Goal: Task Accomplishment & Management: Manage account settings

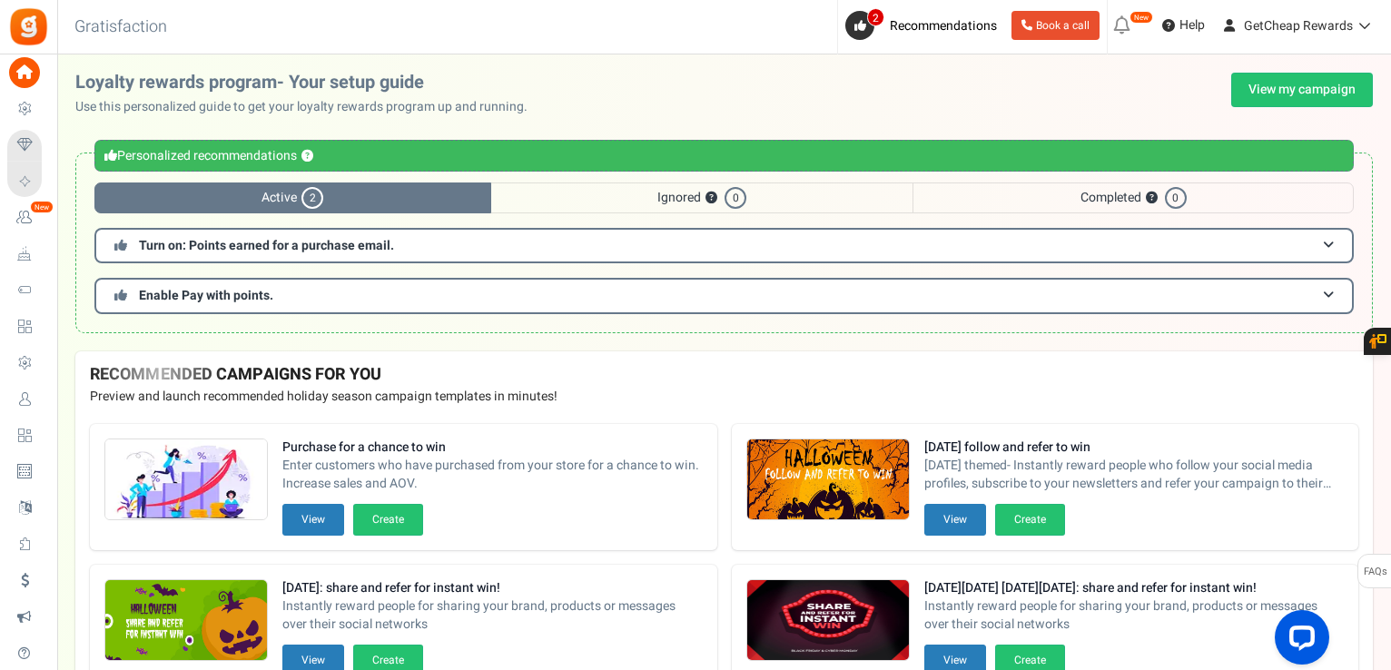
click at [1297, 70] on div "Under maintenance we will be back soon We apologize for any inconvenience. The …" at bounding box center [724, 298] width 1334 height 489
click at [1308, 89] on link "View my campaign" at bounding box center [1303, 90] width 142 height 35
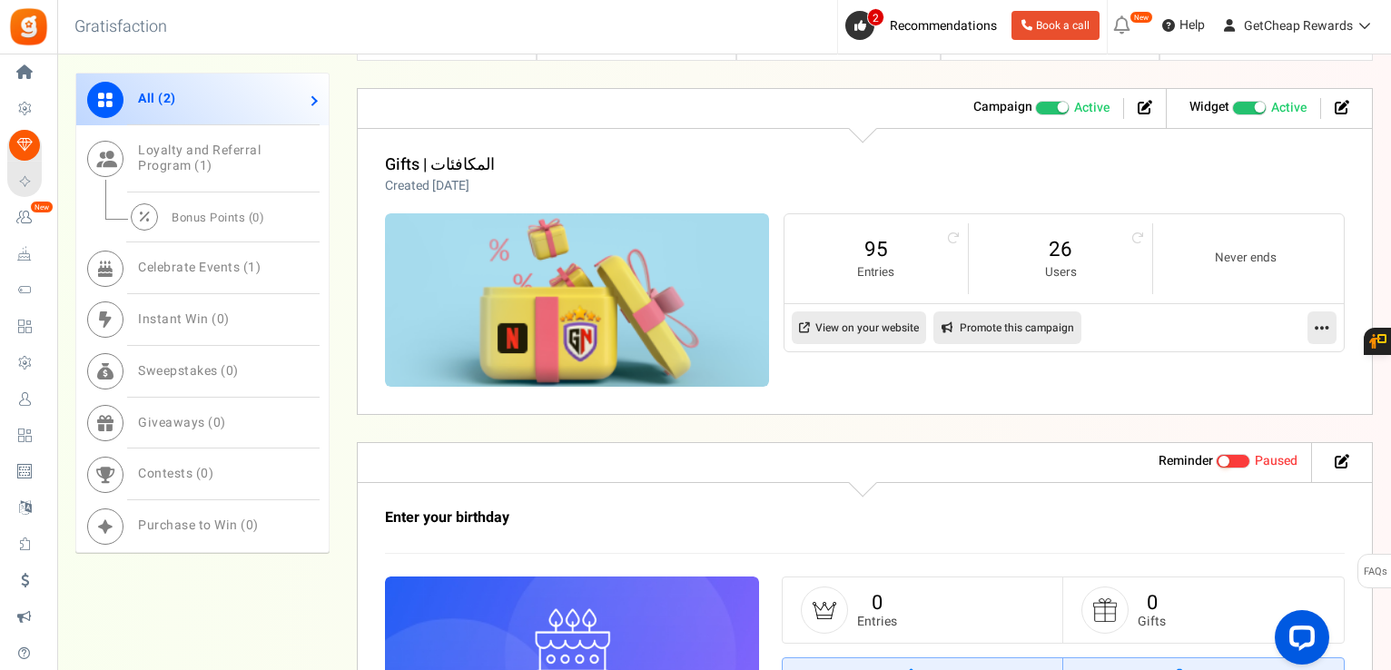
scroll to position [999, 0]
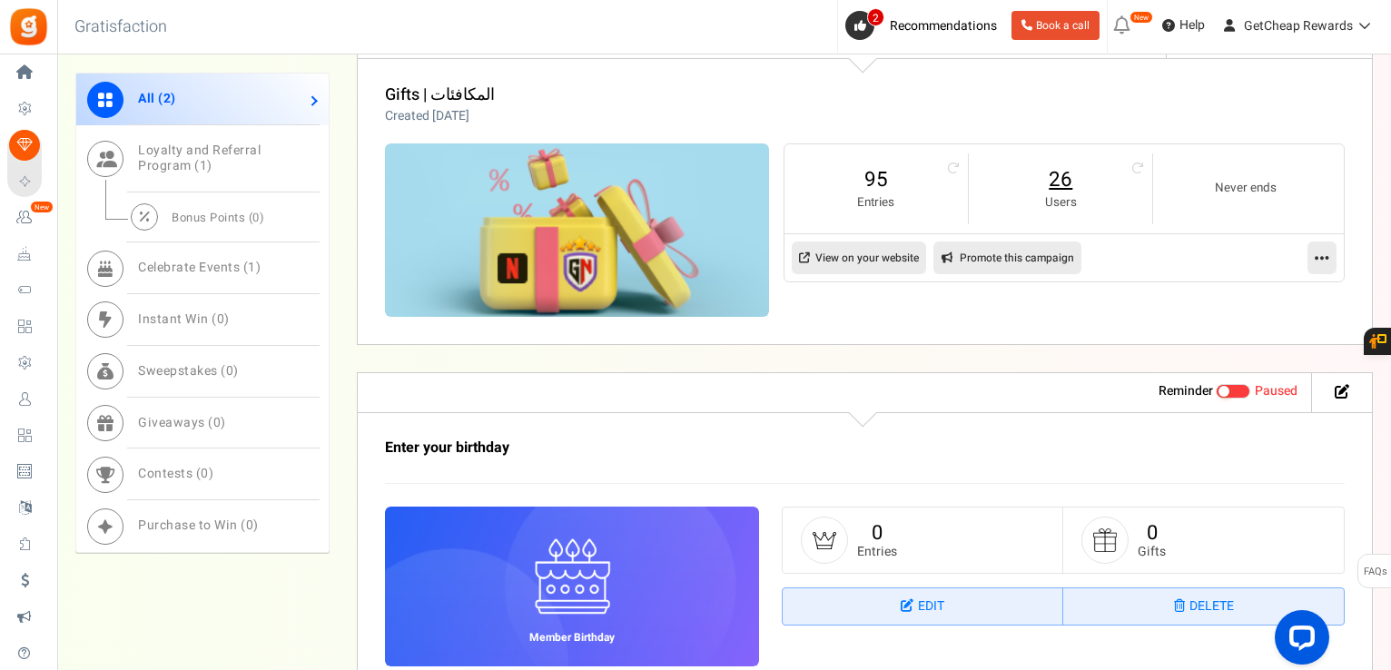
click at [1066, 173] on link "26" at bounding box center [1060, 179] width 147 height 29
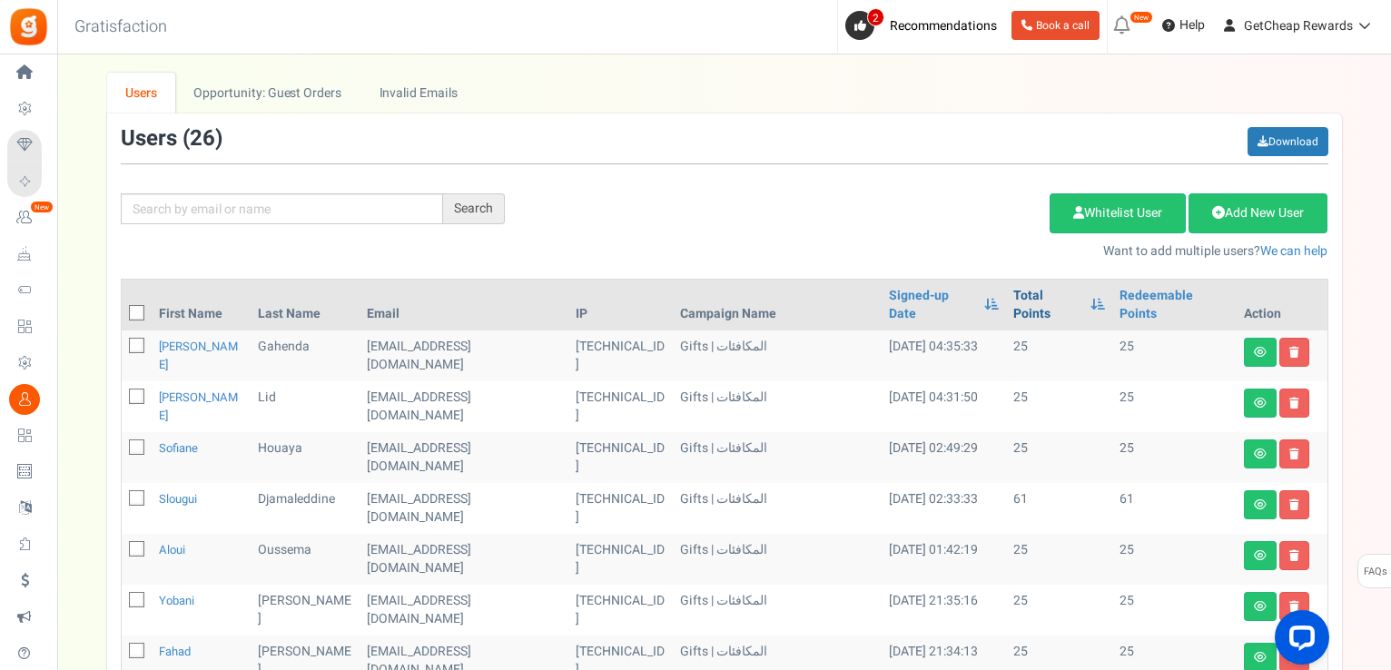
click at [1014, 289] on link "Total Points" at bounding box center [1047, 305] width 67 height 36
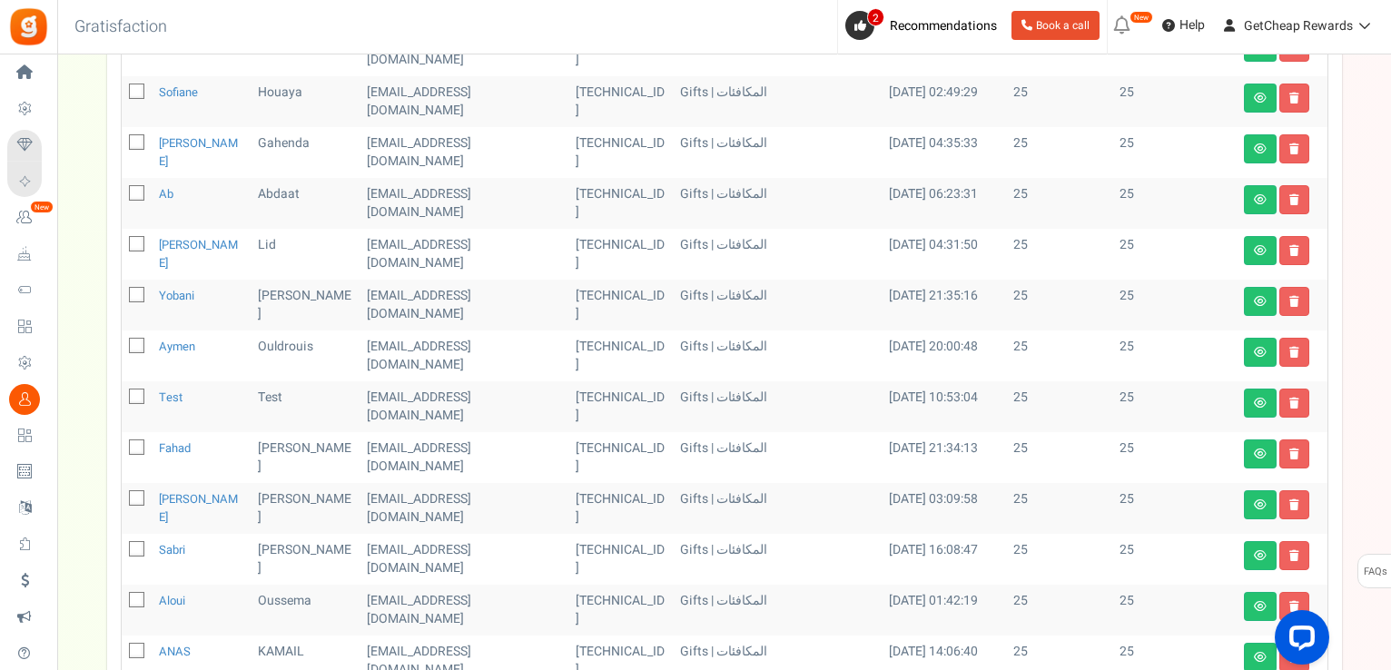
scroll to position [182, 0]
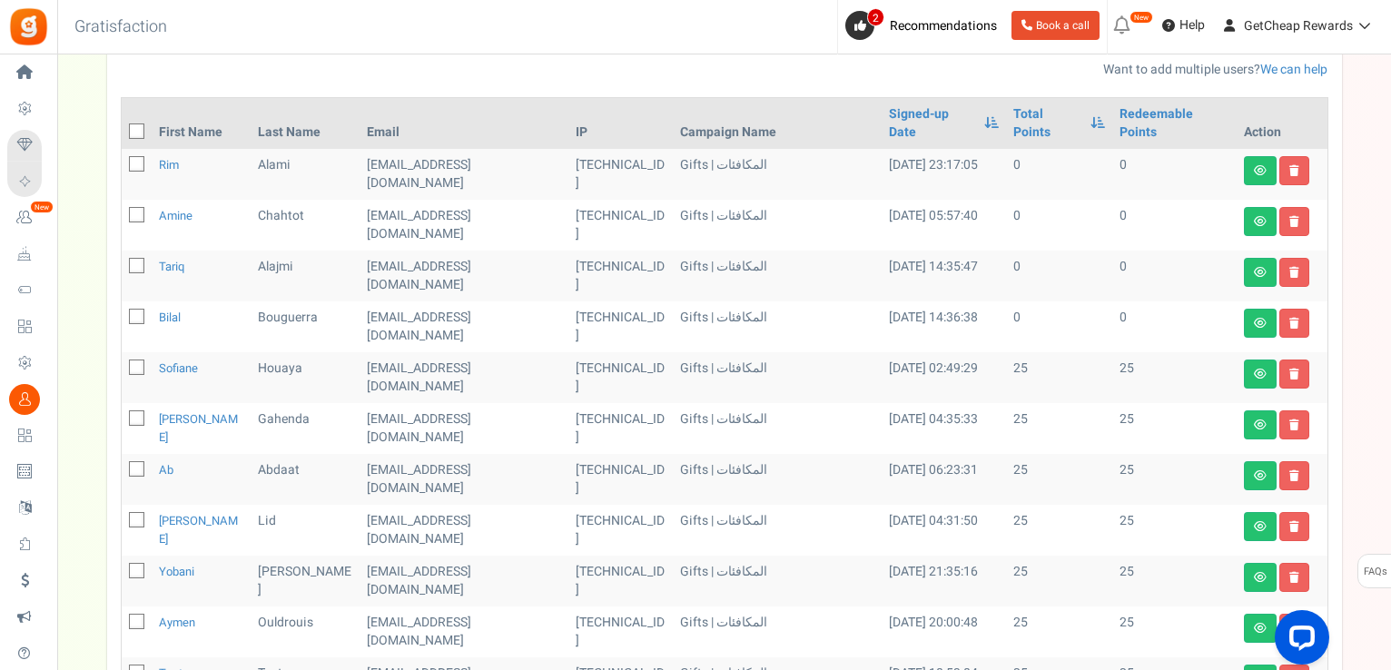
click at [135, 126] on icon at bounding box center [138, 132] width 12 height 12
click at [123, 127] on input "checkbox" at bounding box center [117, 133] width 12 height 12
checkbox input "true"
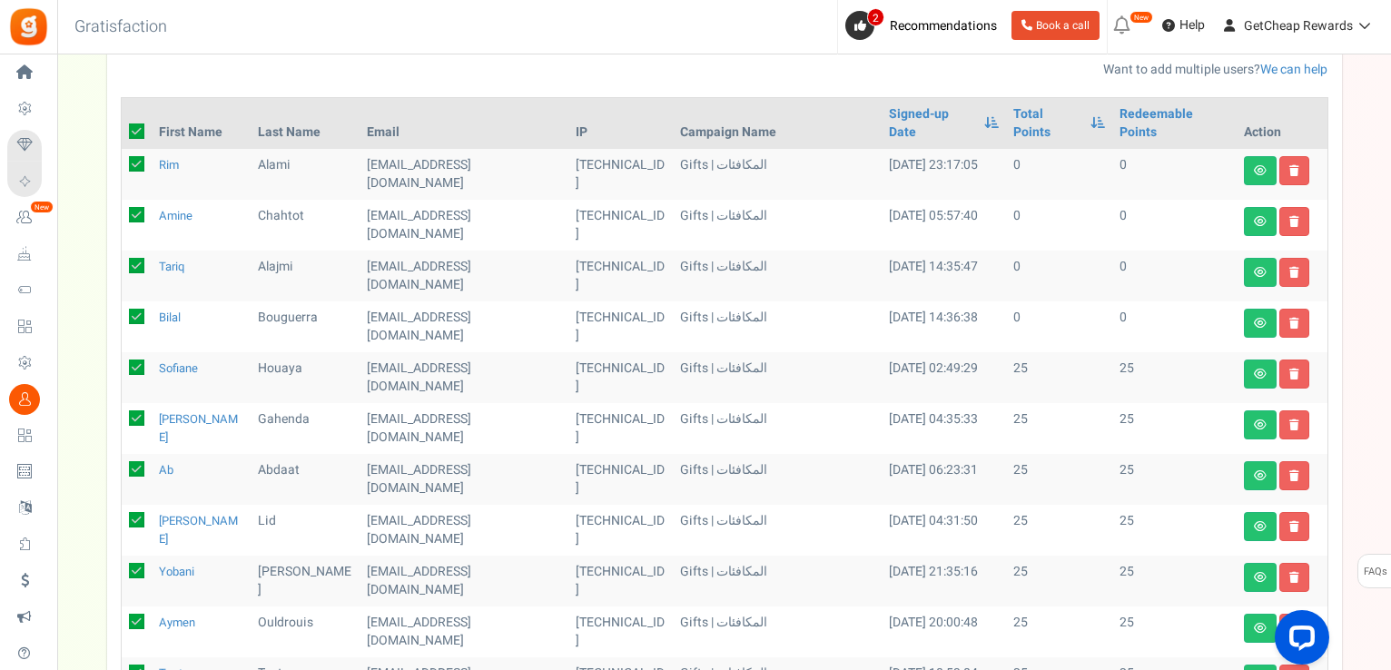
checkbox input "true"
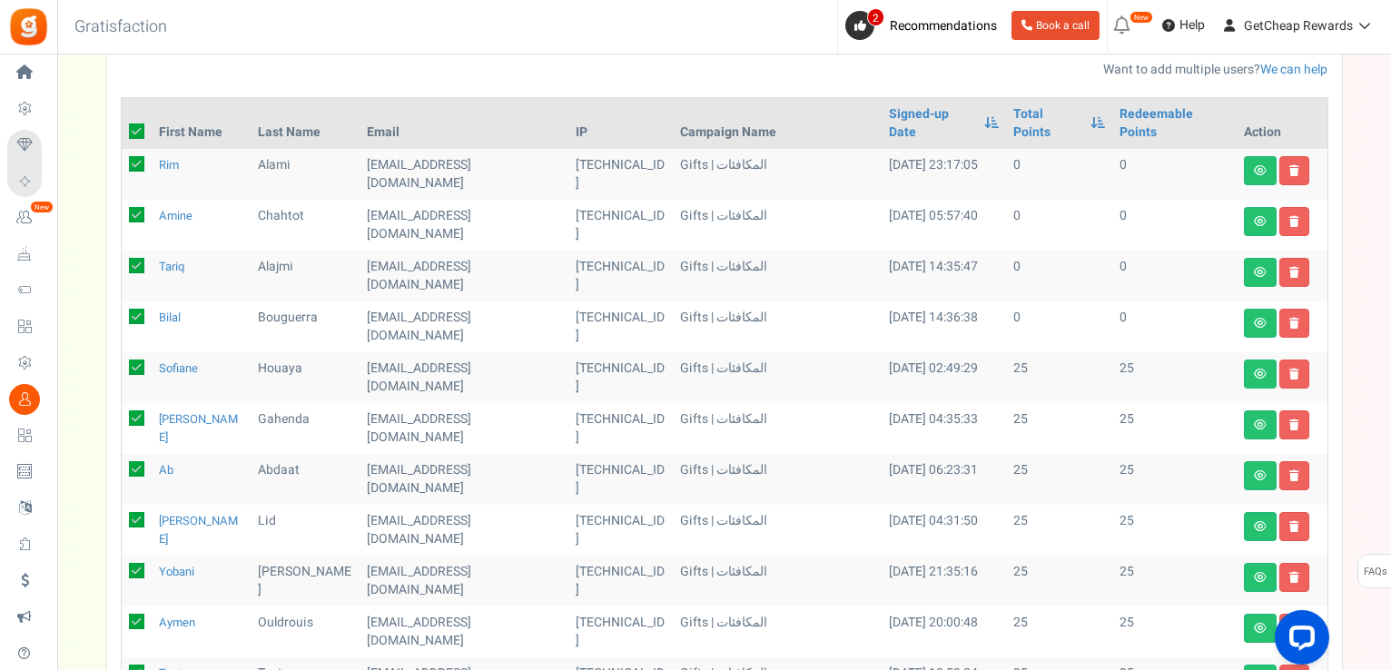
checkbox input "true"
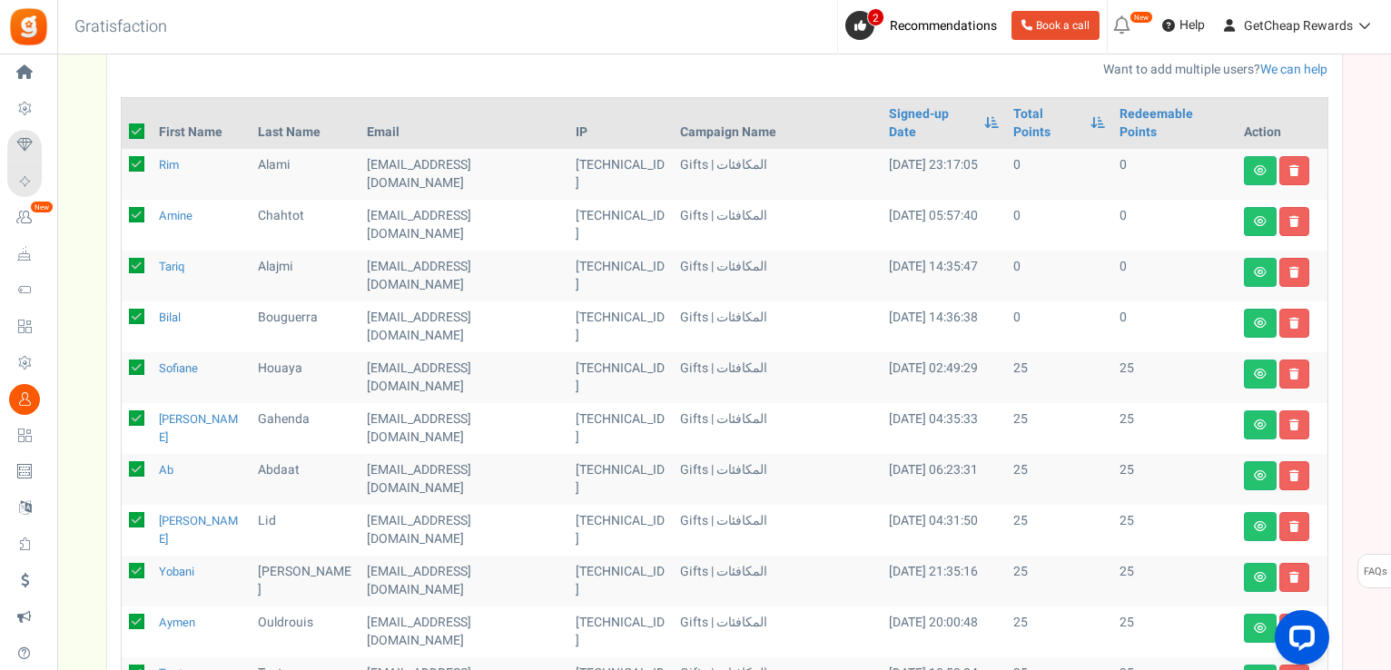
checkbox input "true"
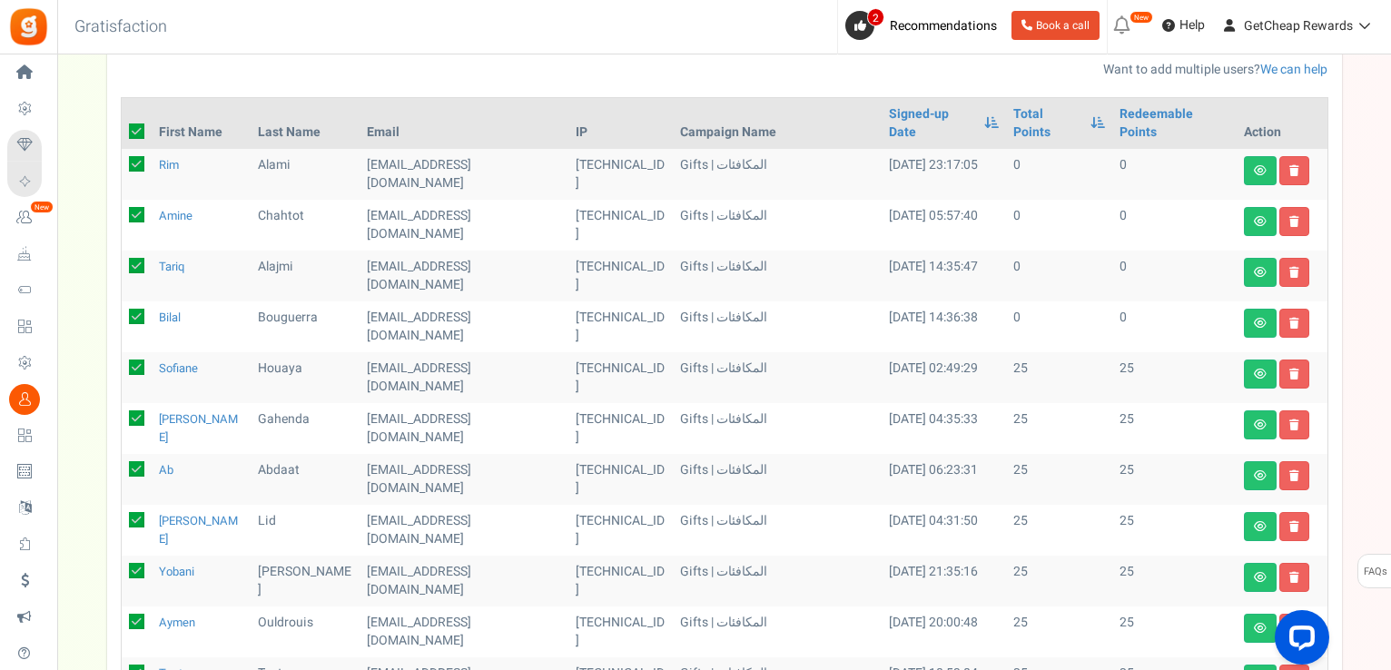
checkbox input "true"
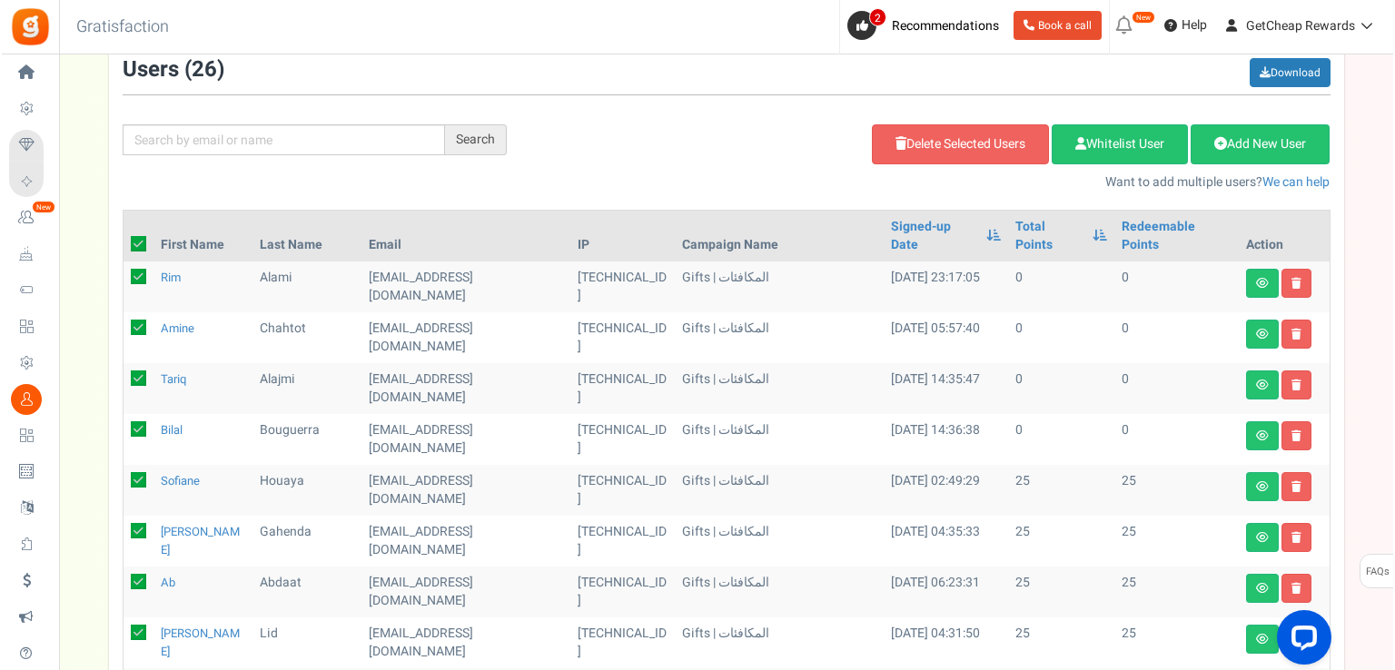
scroll to position [0, 0]
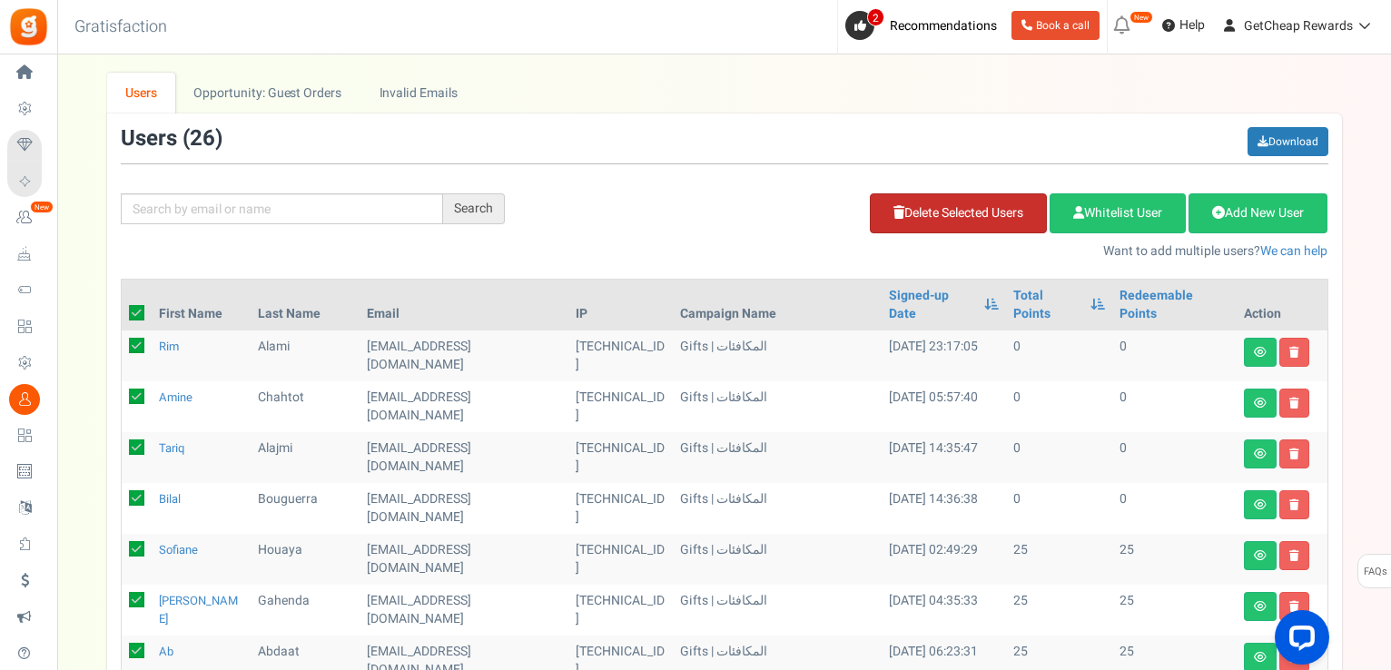
click at [908, 223] on link "Delete Selected Users" at bounding box center [958, 213] width 177 height 40
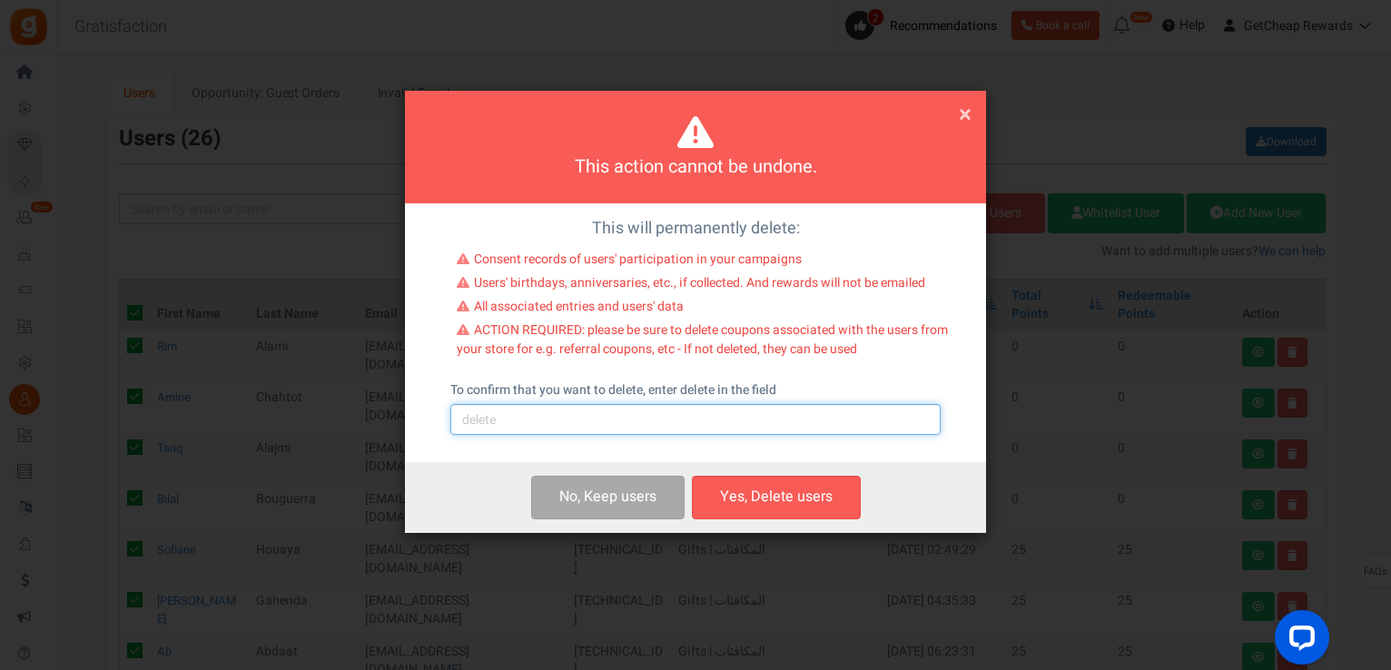
click at [634, 421] on input "text" at bounding box center [695, 419] width 490 height 31
type input "delete"
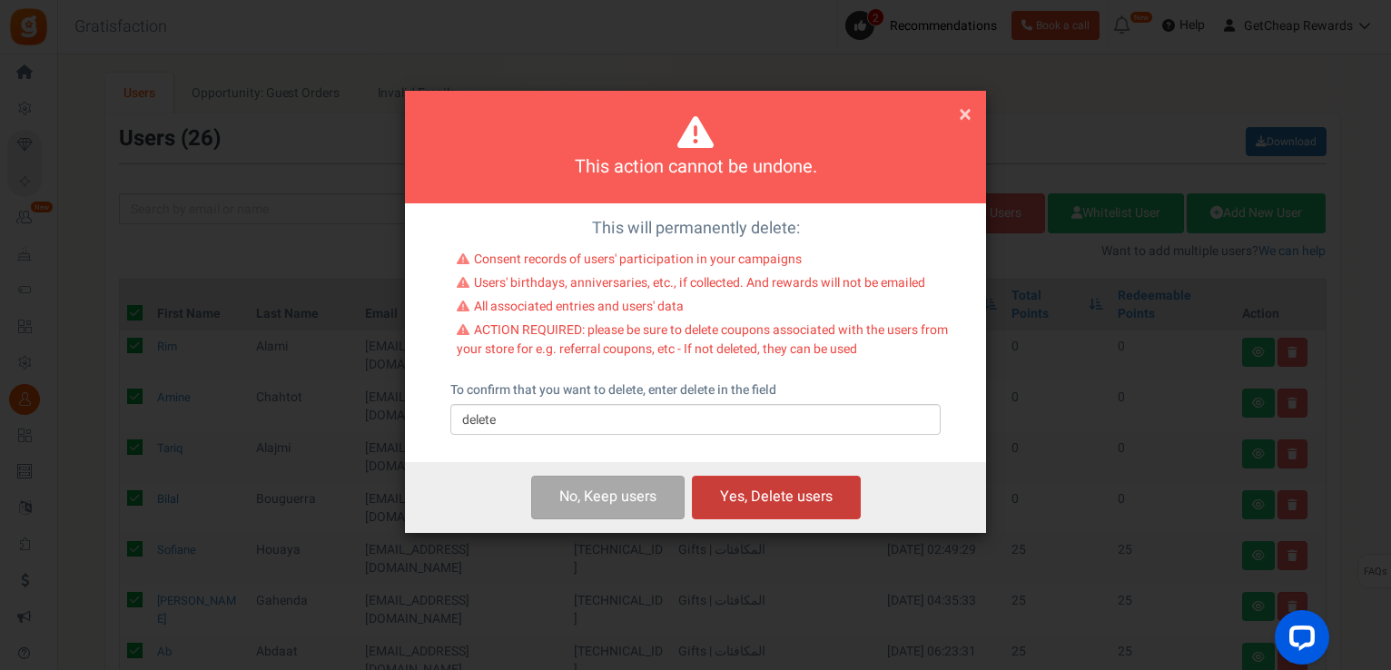
click at [744, 500] on button "Yes, Delete users" at bounding box center [776, 497] width 169 height 43
